Goal: Download file/media

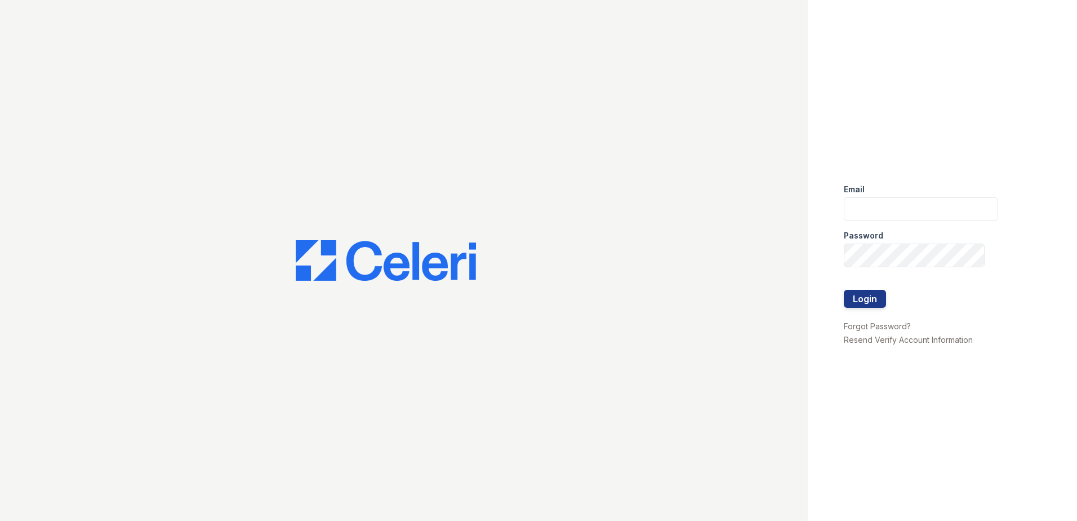
type input "[EMAIL_ADDRESS][DOMAIN_NAME]"
click at [864, 303] on button "Login" at bounding box center [865, 299] width 42 height 18
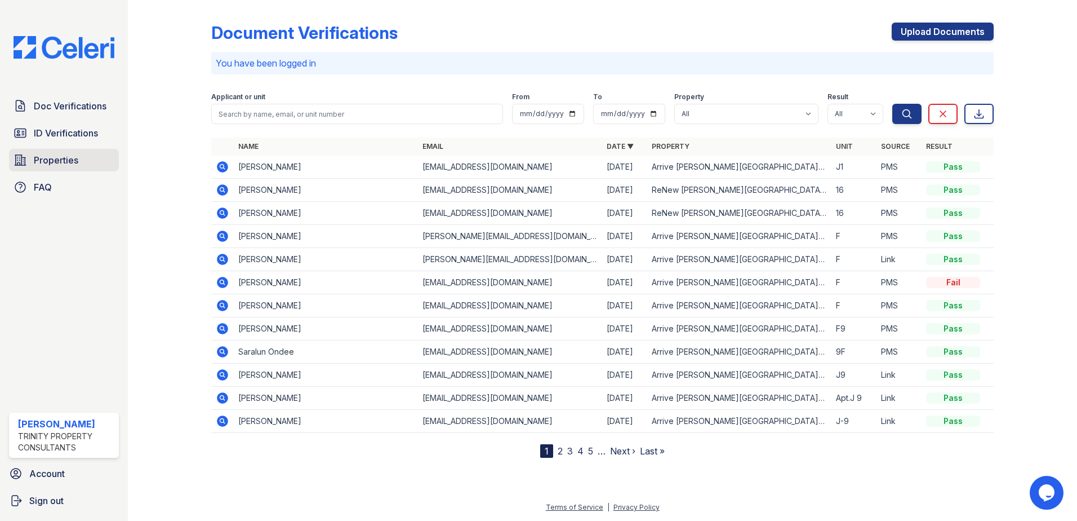
click at [35, 157] on span "Properties" at bounding box center [56, 160] width 45 height 14
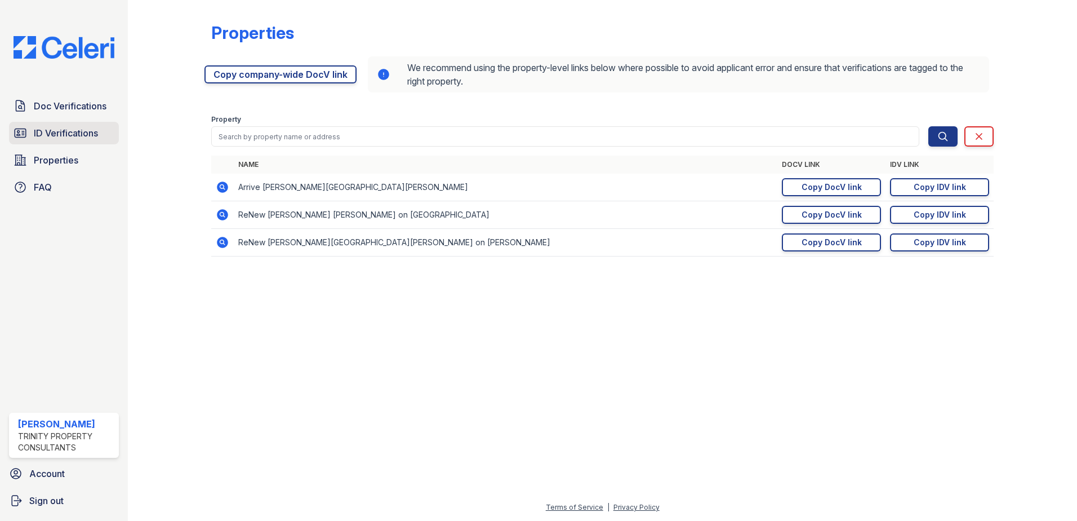
click at [54, 136] on span "ID Verifications" at bounding box center [66, 133] width 64 height 14
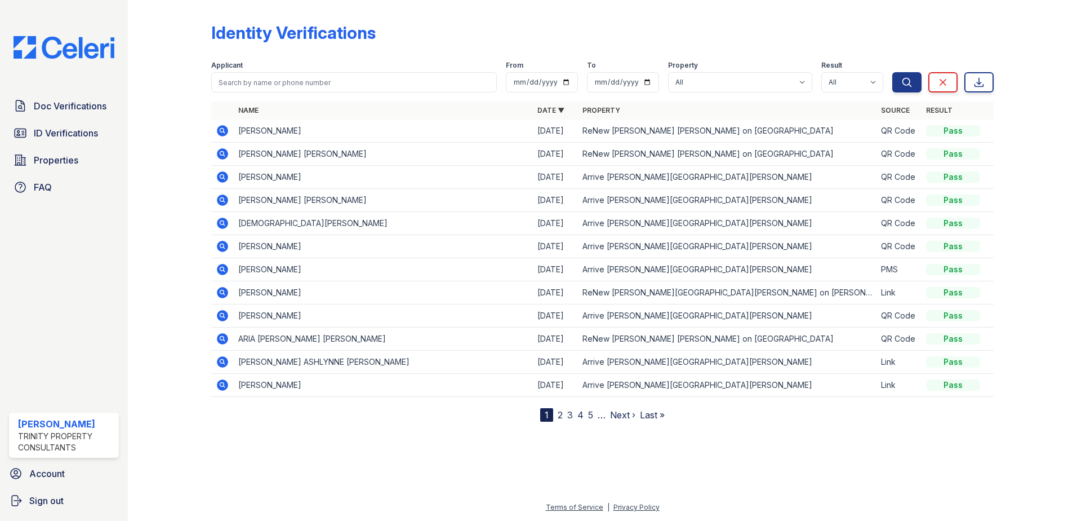
click at [220, 132] on icon at bounding box center [222, 130] width 11 height 11
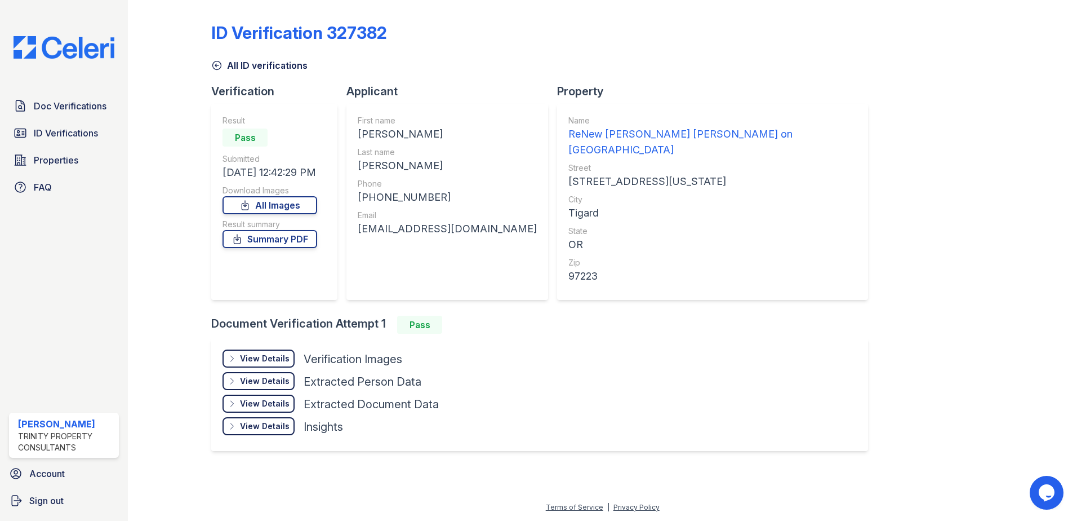
click at [277, 194] on div "Download Images" at bounding box center [270, 190] width 95 height 11
click at [277, 202] on link "All Images" at bounding box center [270, 205] width 95 height 18
click at [272, 203] on link "All Images" at bounding box center [270, 205] width 95 height 18
click at [272, 202] on link "All Images" at bounding box center [270, 205] width 95 height 18
click at [268, 238] on link "Summary PDF" at bounding box center [270, 239] width 95 height 18
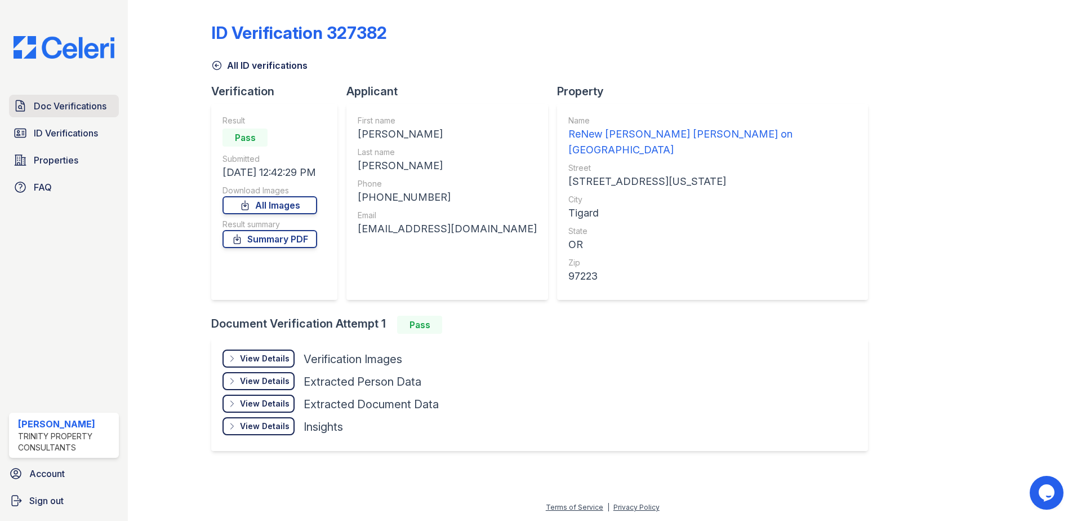
click at [61, 108] on span "Doc Verifications" at bounding box center [70, 106] width 73 height 14
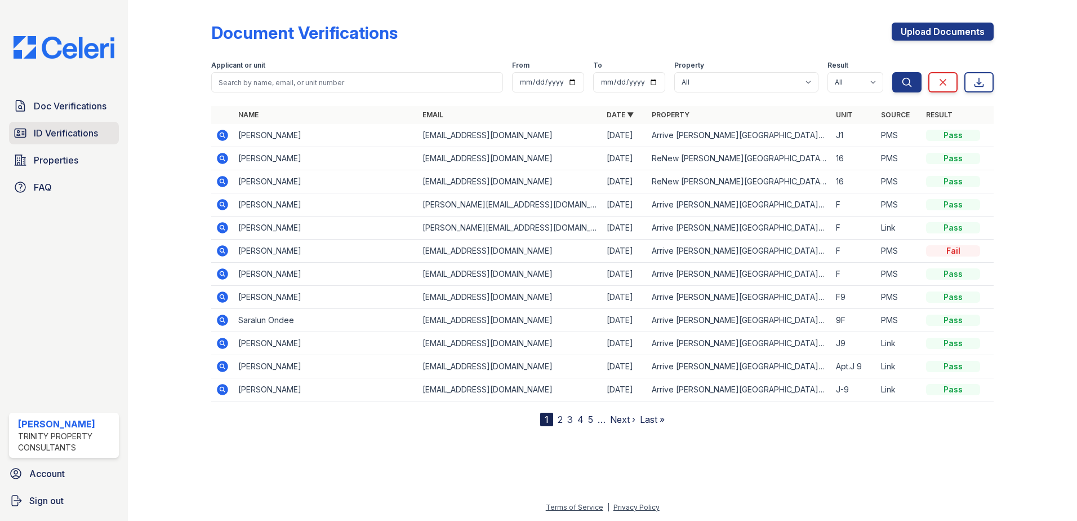
click at [54, 136] on span "ID Verifications" at bounding box center [66, 133] width 64 height 14
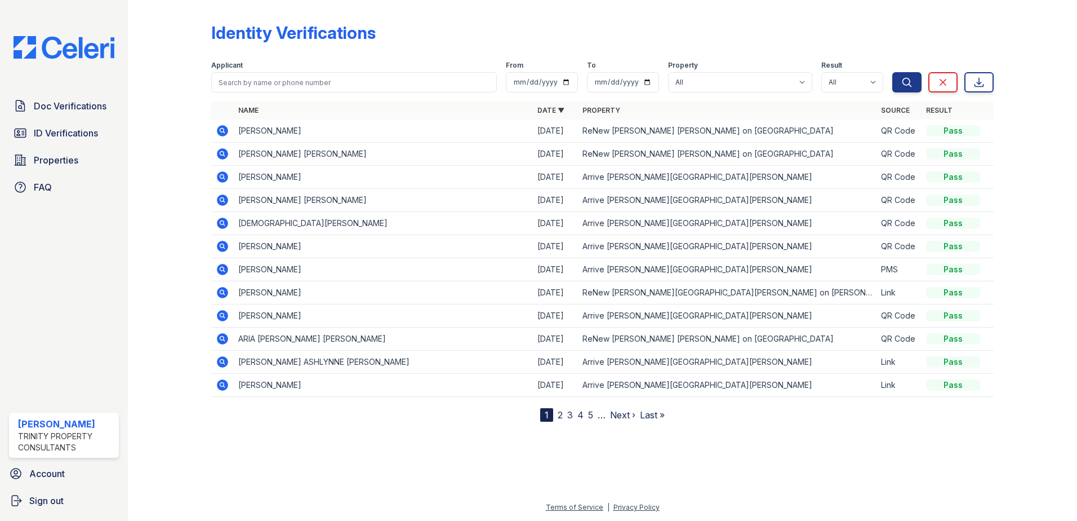
click at [220, 203] on icon at bounding box center [222, 199] width 11 height 11
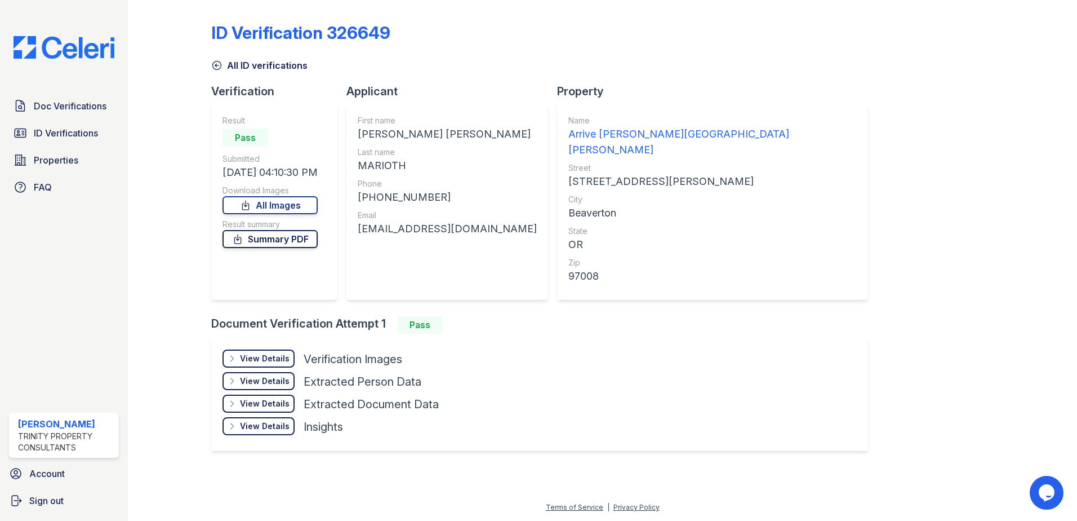
click at [277, 241] on link "Summary PDF" at bounding box center [270, 239] width 95 height 18
